Goal: Navigation & Orientation: Find specific page/section

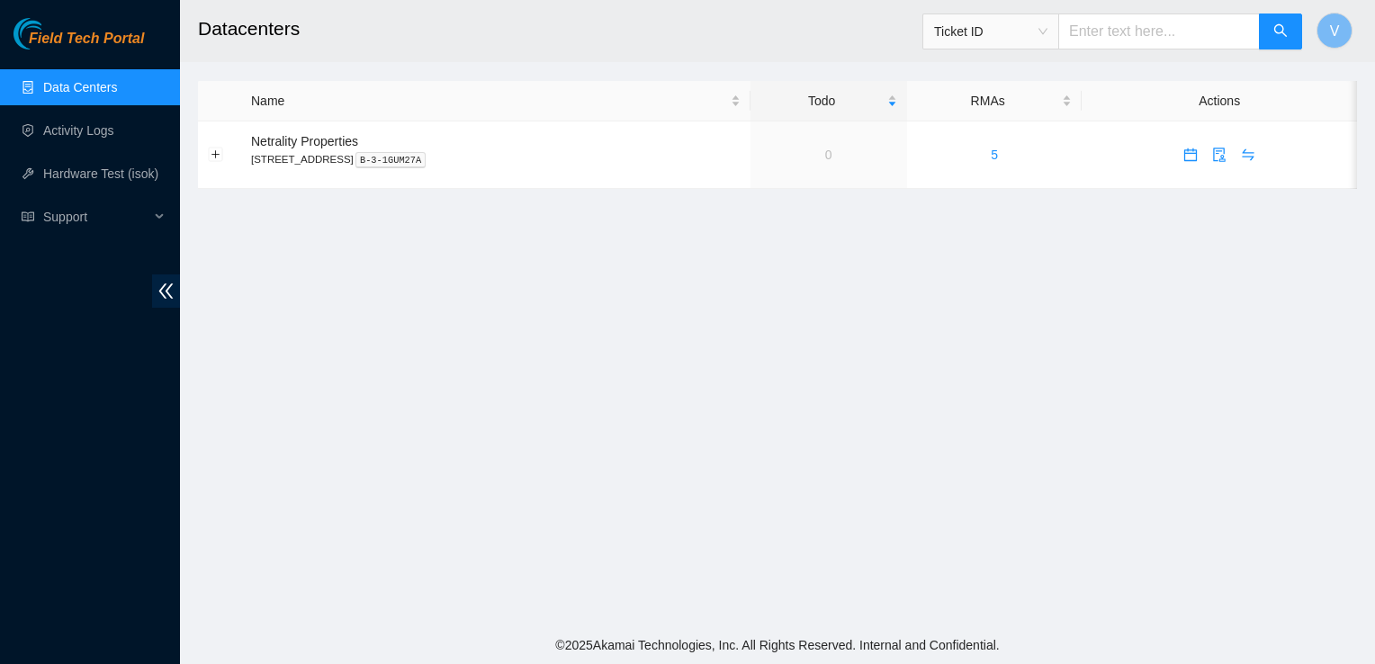
click at [1176, 466] on main "Datacenters Ticket ID V Name Todo RMAs Actions Netrality Properties 401 N. Broa…" at bounding box center [777, 313] width 1195 height 626
